Goal: Information Seeking & Learning: Stay updated

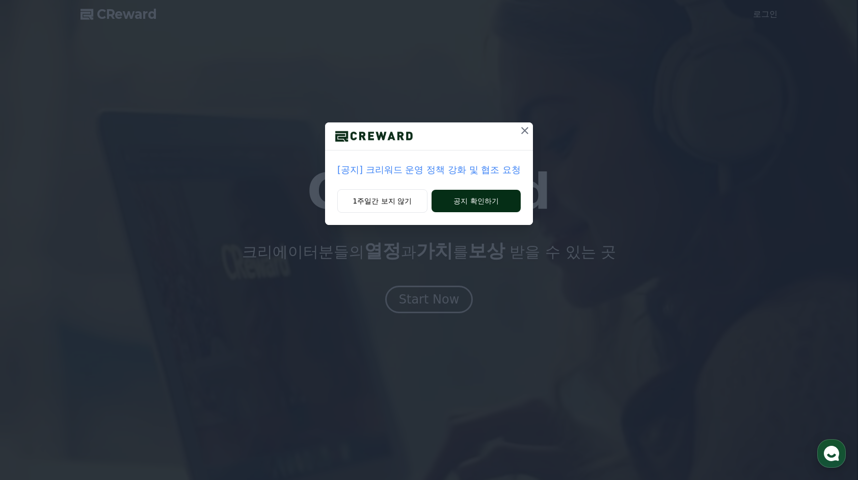
click at [466, 203] on button "공지 확인하기" at bounding box center [476, 201] width 89 height 22
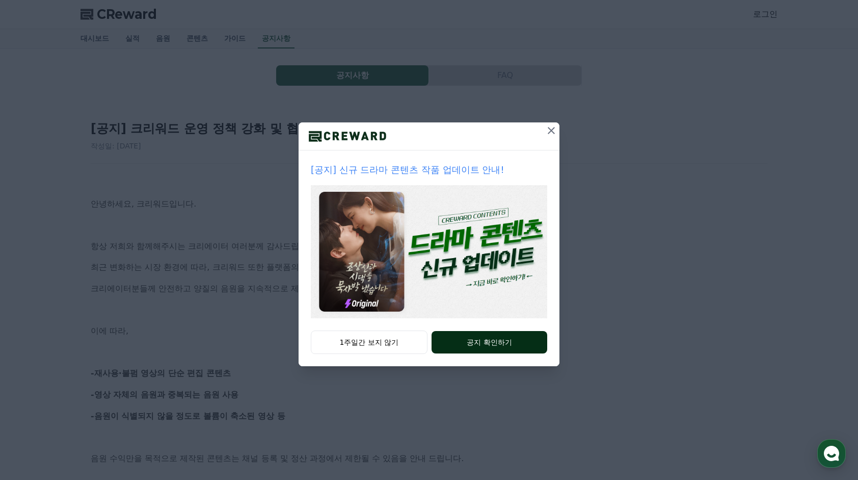
click at [520, 351] on button "공지 확인하기" at bounding box center [490, 342] width 116 height 22
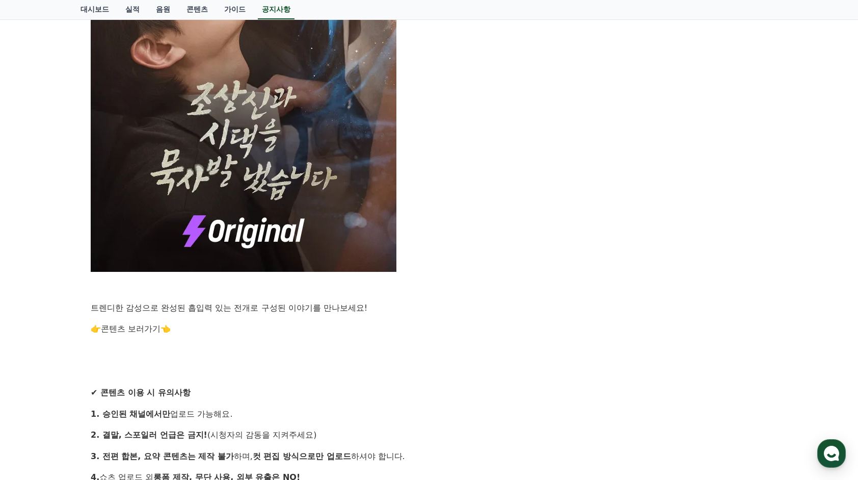
scroll to position [917, 0]
